Goal: Task Accomplishment & Management: Manage account settings

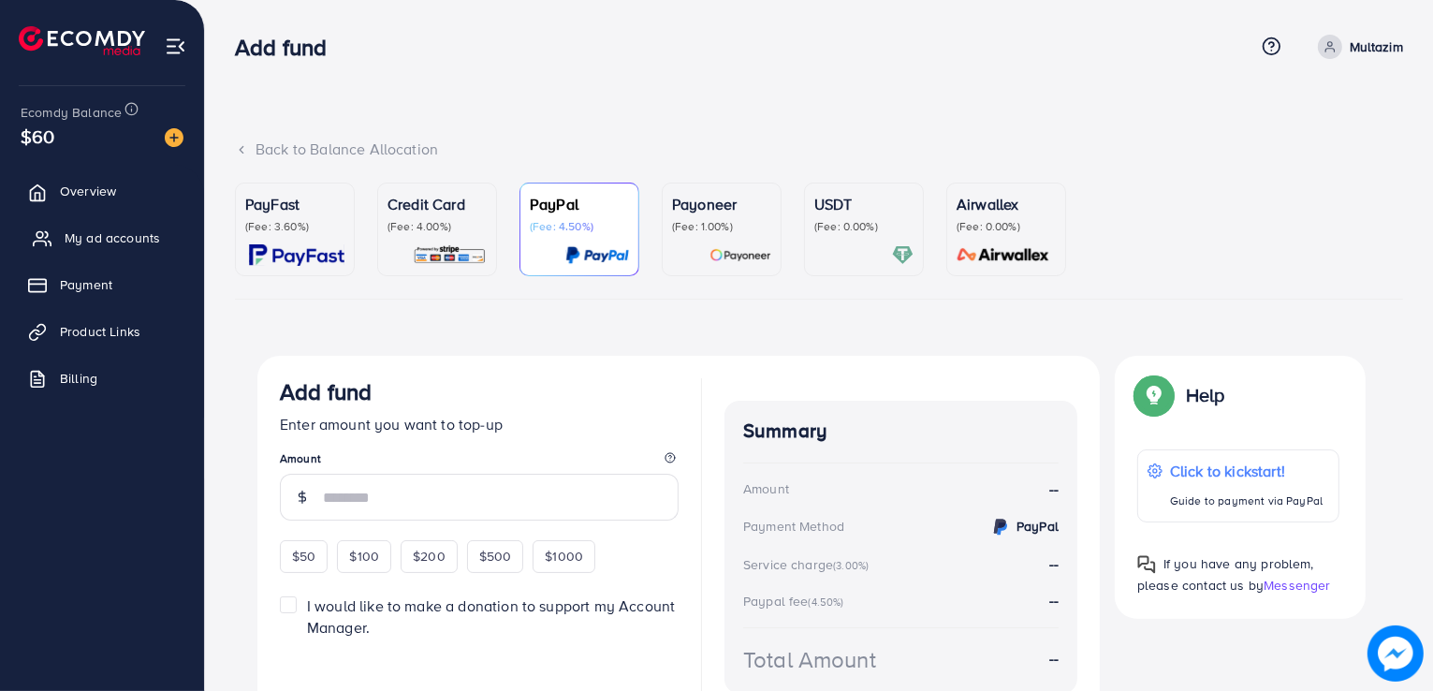
click at [90, 242] on span "My ad accounts" at bounding box center [112, 237] width 95 height 19
